Goal: Task Accomplishment & Management: Manage account settings

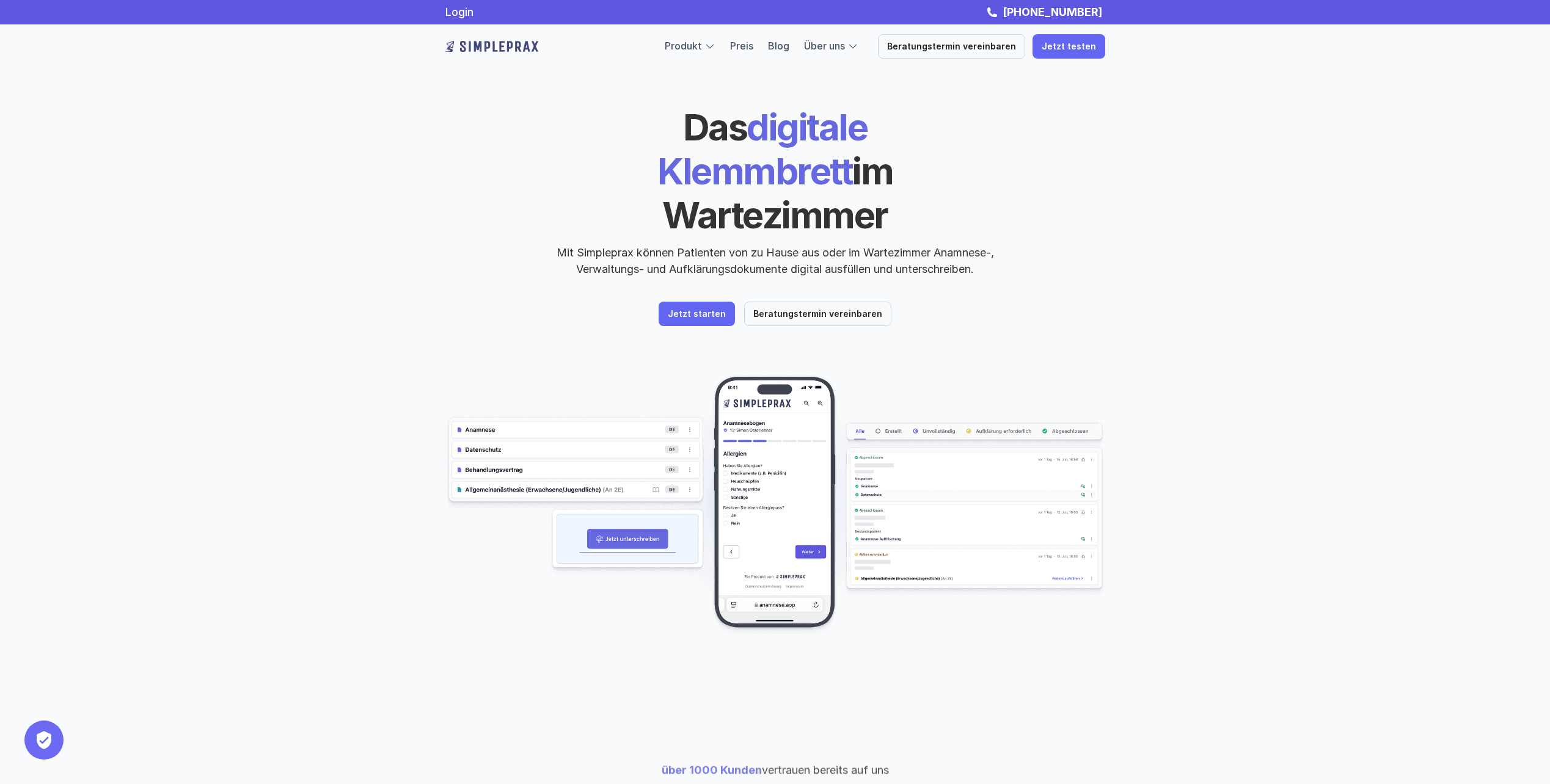
click at [500, 49] on img at bounding box center [492, 46] width 93 height 19
click at [457, 15] on link "Login" at bounding box center [459, 12] width 28 height 13
click at [517, 45] on img at bounding box center [492, 46] width 93 height 19
click at [478, 13] on div "Login [PHONE_NUMBER]" at bounding box center [775, 12] width 733 height 13
click at [473, 12] on link "Login" at bounding box center [459, 12] width 28 height 13
